Goal: Task Accomplishment & Management: Use online tool/utility

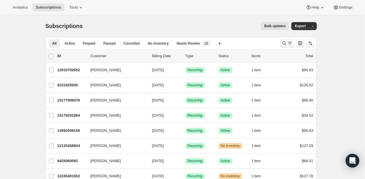
click at [283, 40] on icon "Search and filter results" at bounding box center [285, 43] width 6 height 6
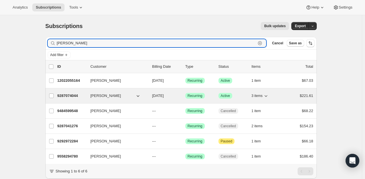
type input "[PERSON_NAME]"
click at [72, 98] on p "9287074044" at bounding box center [71, 96] width 29 height 6
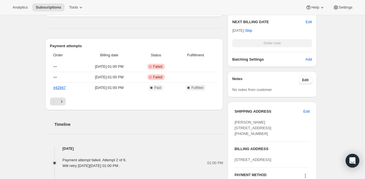
scroll to position [372, 0]
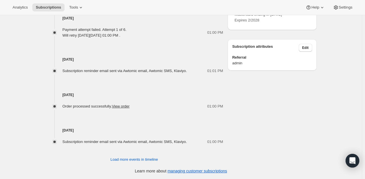
click at [307, 7] on icon at bounding box center [306, 4] width 6 height 6
click at [308, 47] on button "Send link to update card" at bounding box center [306, 42] width 43 height 9
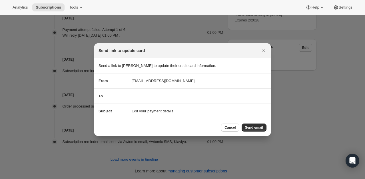
scroll to position [0, 0]
click at [264, 126] on button "Send email" at bounding box center [254, 128] width 25 height 8
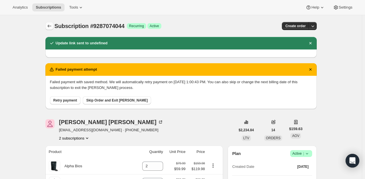
click at [49, 25] on icon "Subscriptions" at bounding box center [50, 26] width 6 height 6
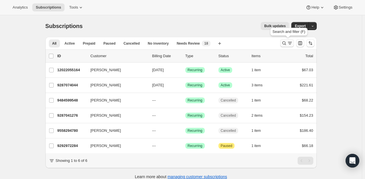
click at [287, 41] on icon "Search and filter results" at bounding box center [285, 43] width 6 height 6
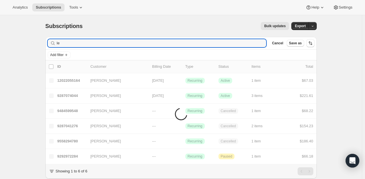
type input "l"
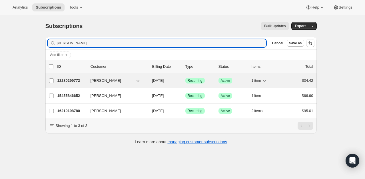
type input "[PERSON_NAME]"
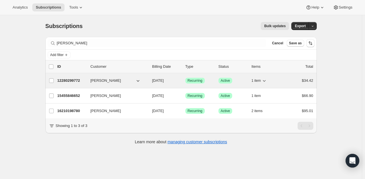
click at [71, 78] on p "12280299772" at bounding box center [71, 81] width 29 height 6
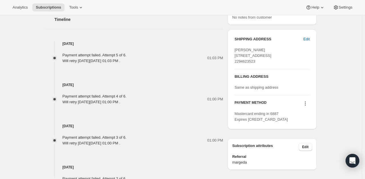
scroll to position [286, 0]
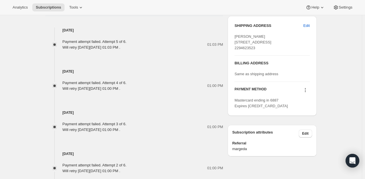
click at [307, 93] on icon at bounding box center [306, 90] width 6 height 6
click at [308, 114] on span "Send link to update card" at bounding box center [307, 112] width 40 height 4
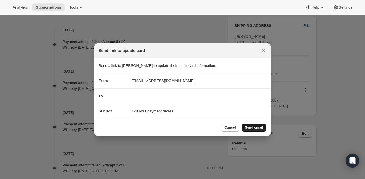
click at [258, 128] on span "Send email" at bounding box center [254, 127] width 18 height 5
